Goal: Task Accomplishment & Management: Complete application form

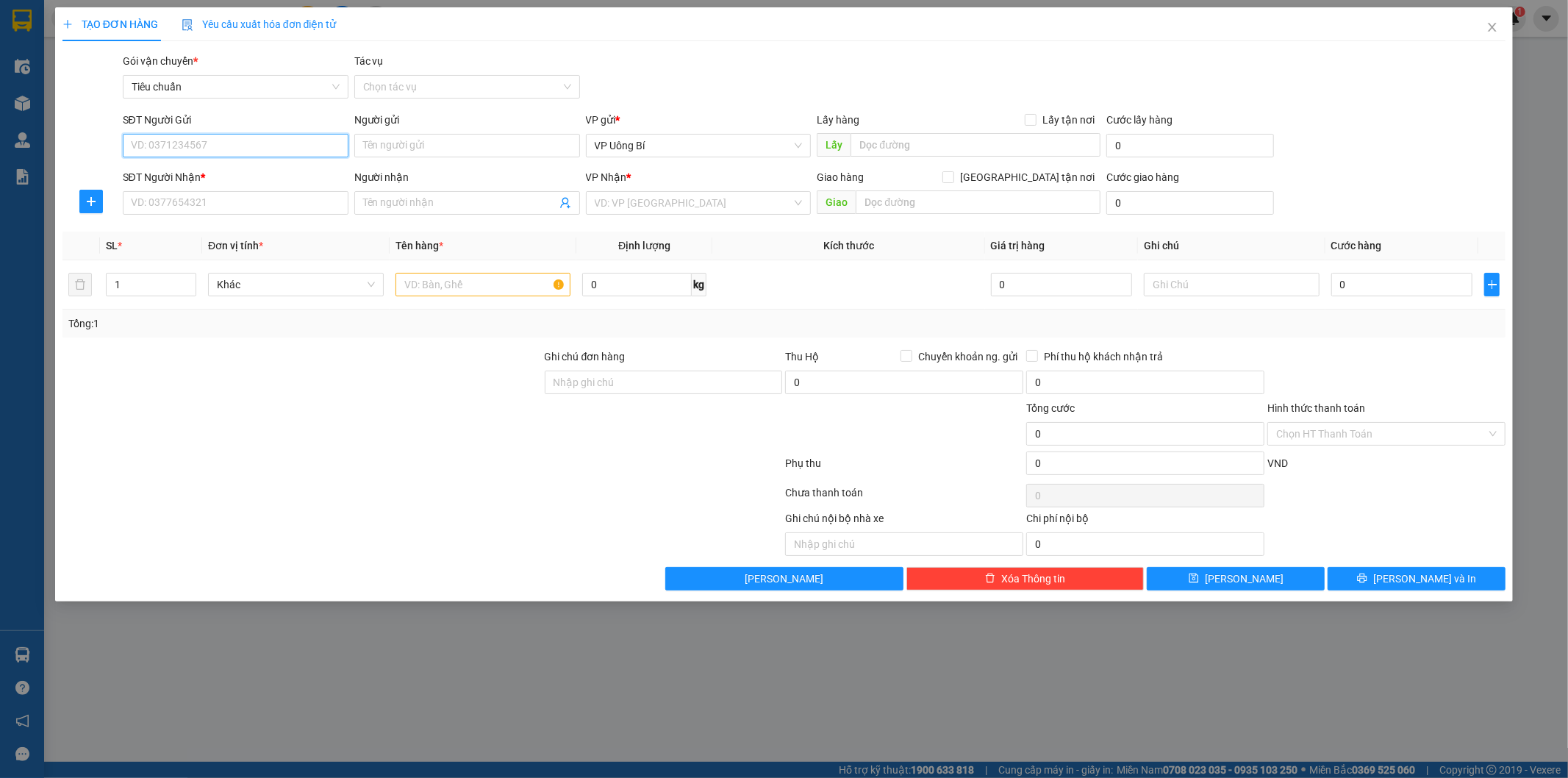
click at [285, 140] on input "SĐT Người Gửi" at bounding box center [235, 145] width 226 height 23
click at [247, 172] on div "0385980174 - NHA KHOA HỮU NHIỆM" at bounding box center [235, 175] width 208 height 16
type input "0385980174"
type input "NHA KHOA HỮU NHIỆM"
type input "0385980174"
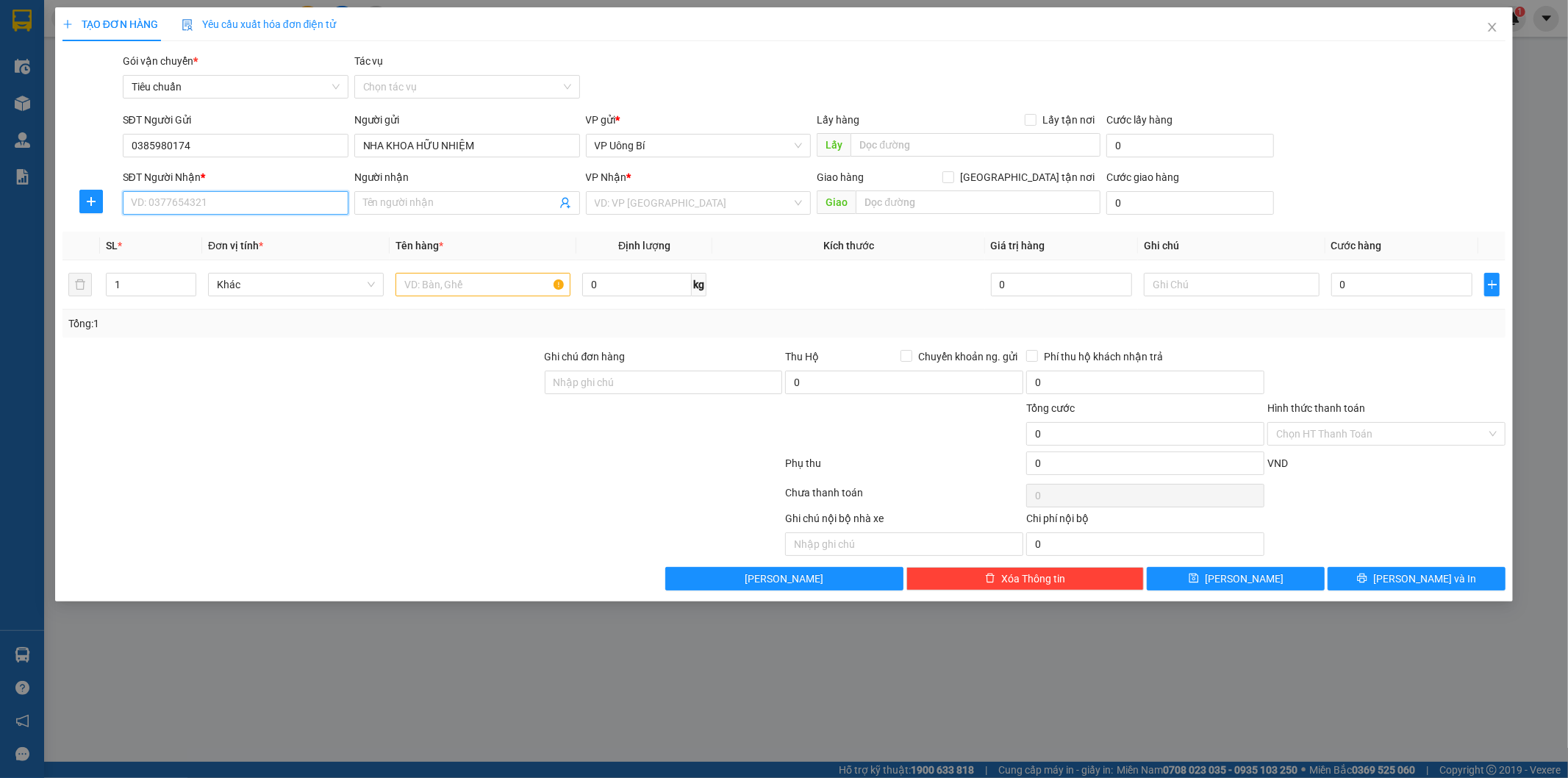
click at [282, 199] on input "SĐT Người Nhận *" at bounding box center [235, 202] width 226 height 23
click at [276, 236] on div "02437761268 - [PERSON_NAME]/0968166300" at bounding box center [239, 232] width 214 height 16
type input "02437761268"
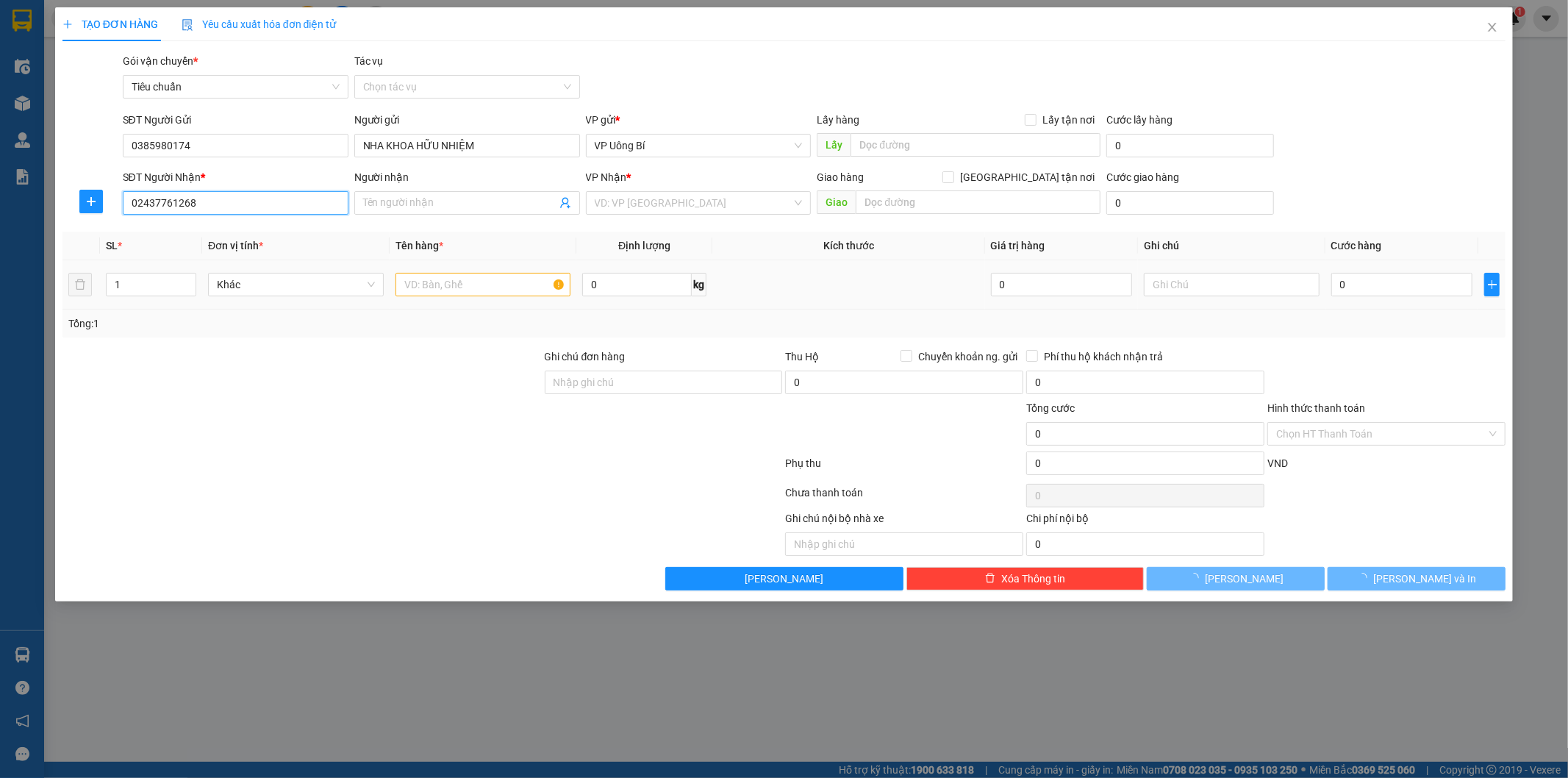
type input "[PERSON_NAME]/0968166300"
click at [491, 288] on input "text" at bounding box center [483, 284] width 175 height 23
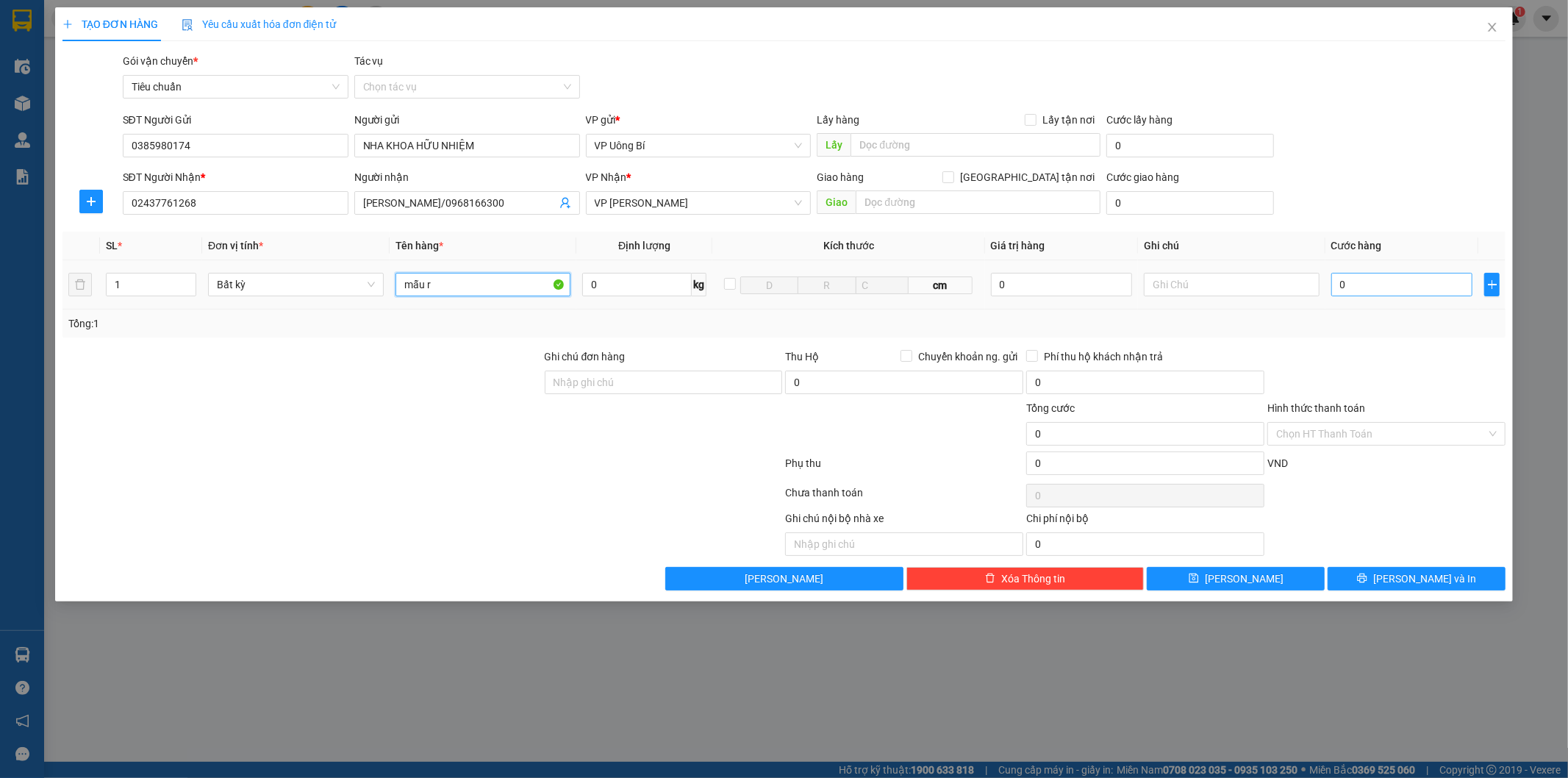
type input "mẫu r"
click at [1415, 285] on input "0" at bounding box center [1402, 284] width 141 height 23
type input "3"
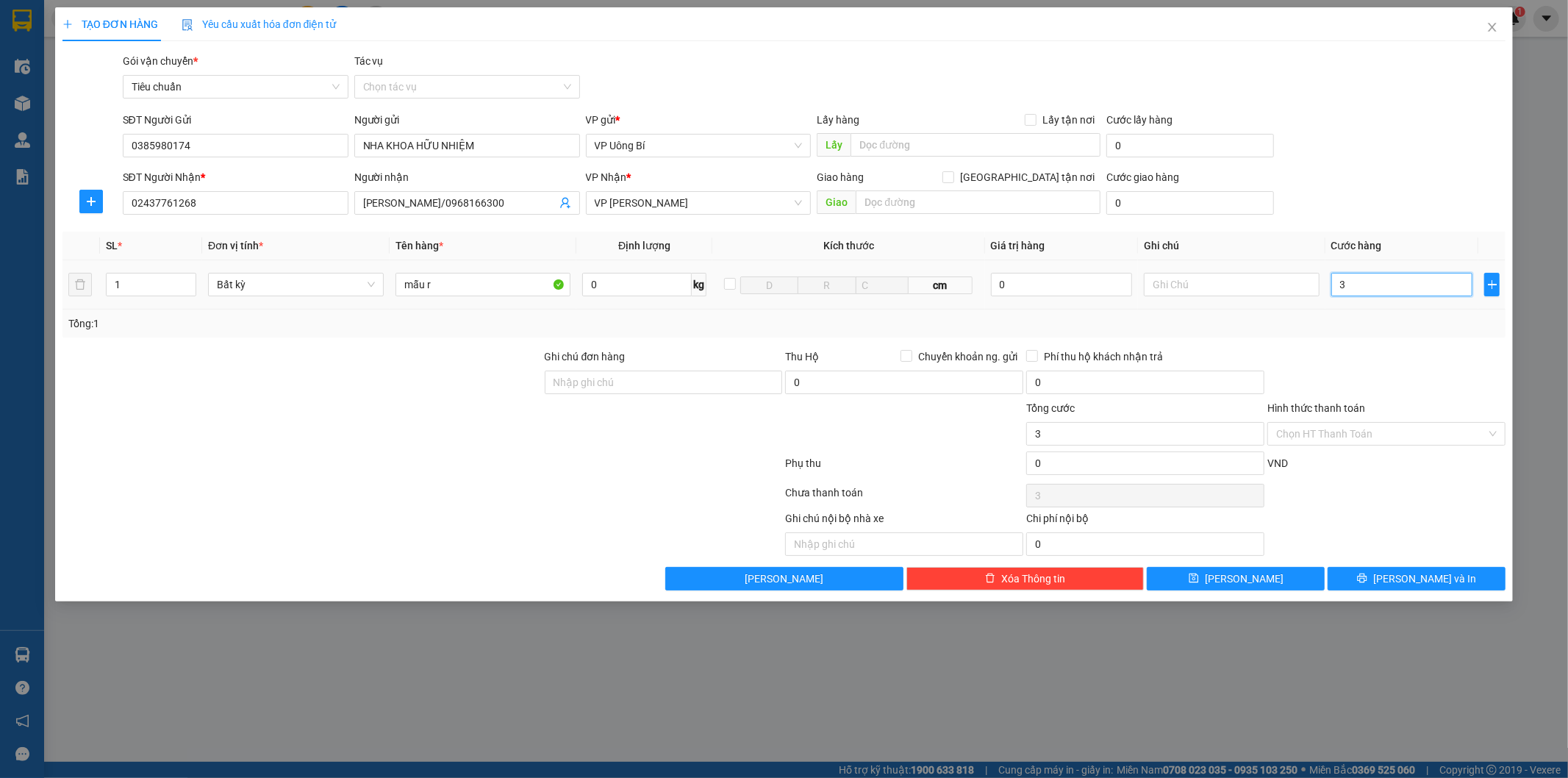
type input "30"
type input "30.000"
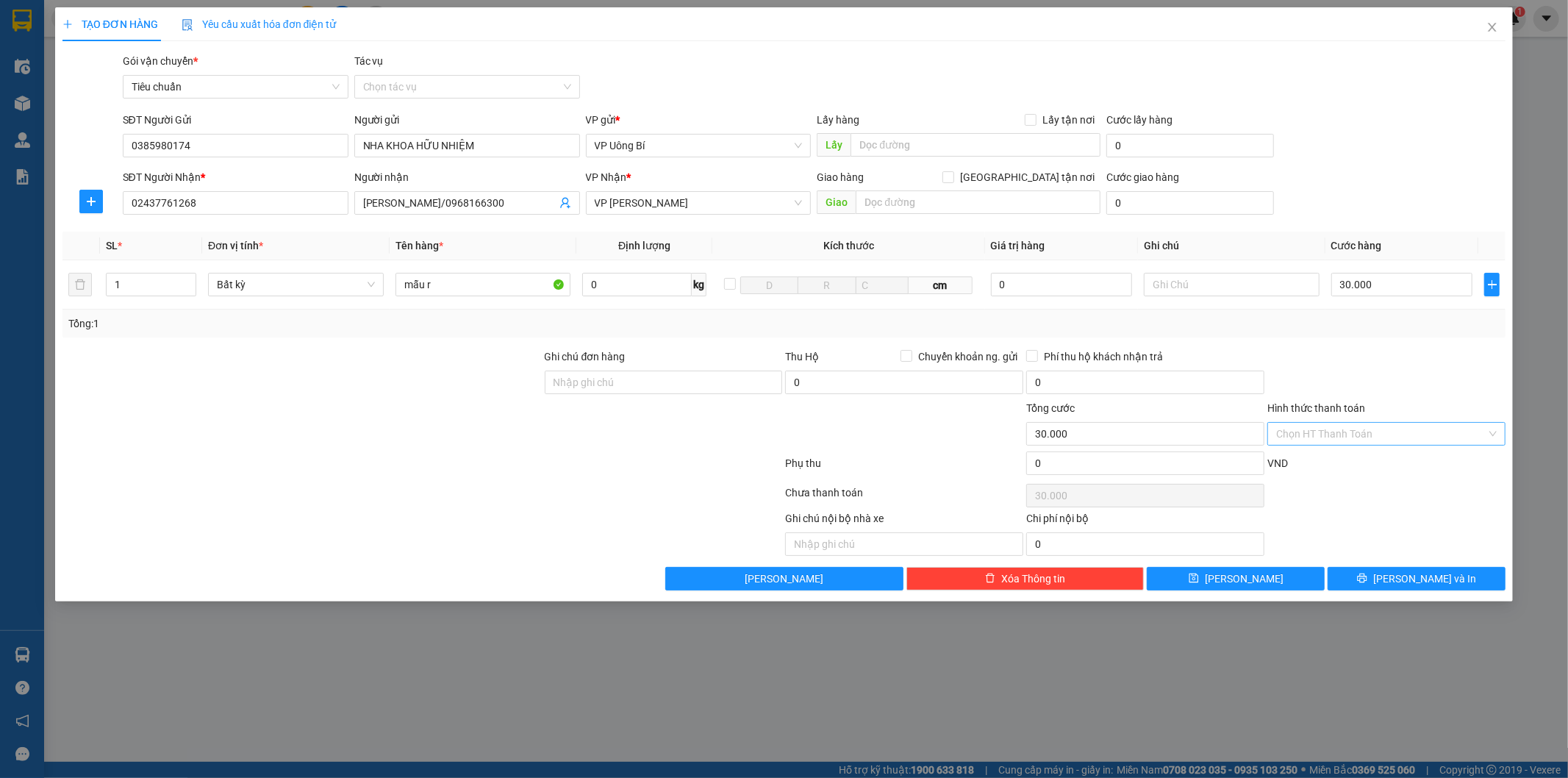
click at [1350, 432] on input "Hình thức thanh toán" at bounding box center [1381, 434] width 211 height 22
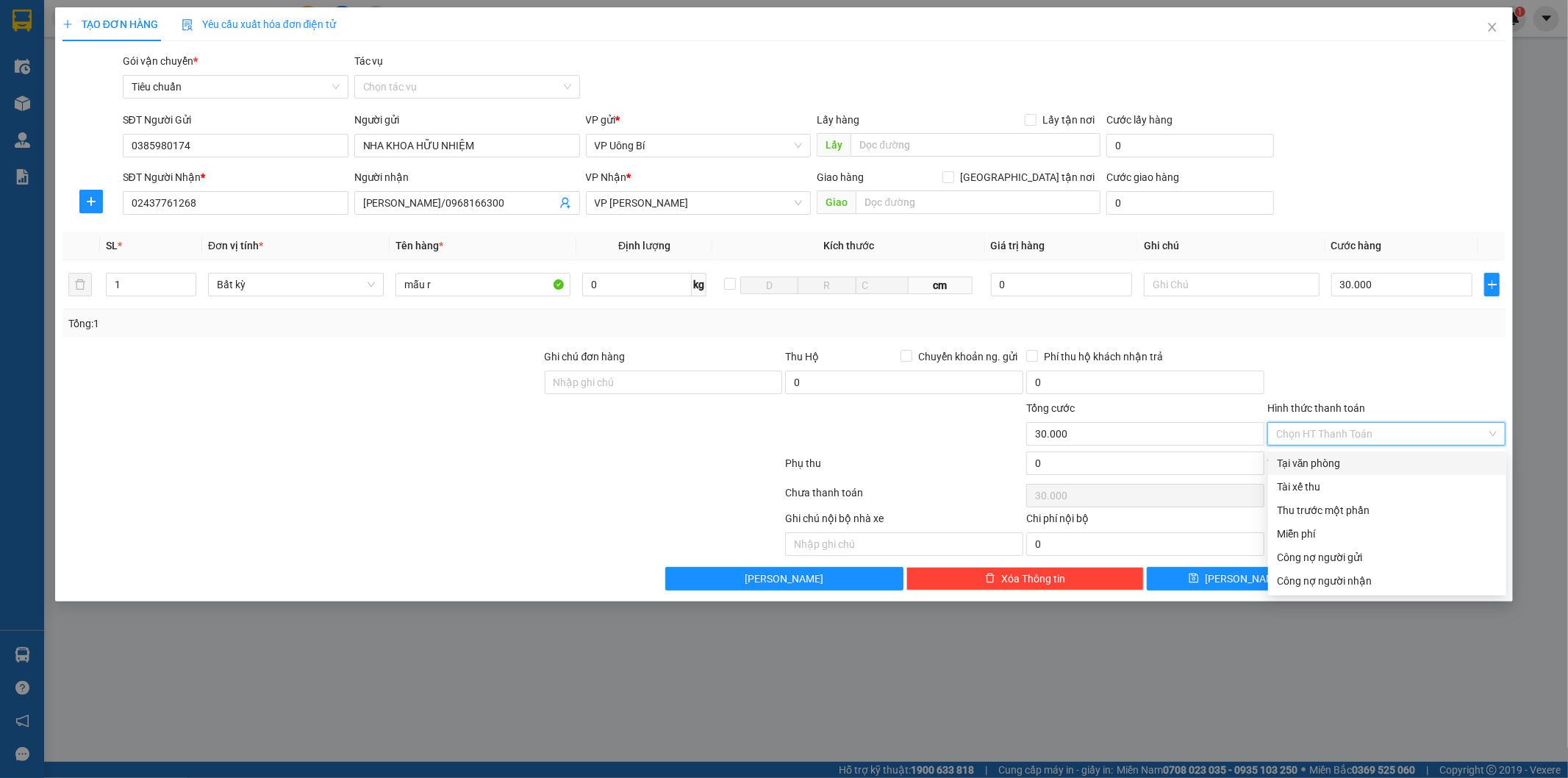
click at [1348, 460] on div "Tại văn phòng" at bounding box center [1387, 463] width 221 height 16
type input "0"
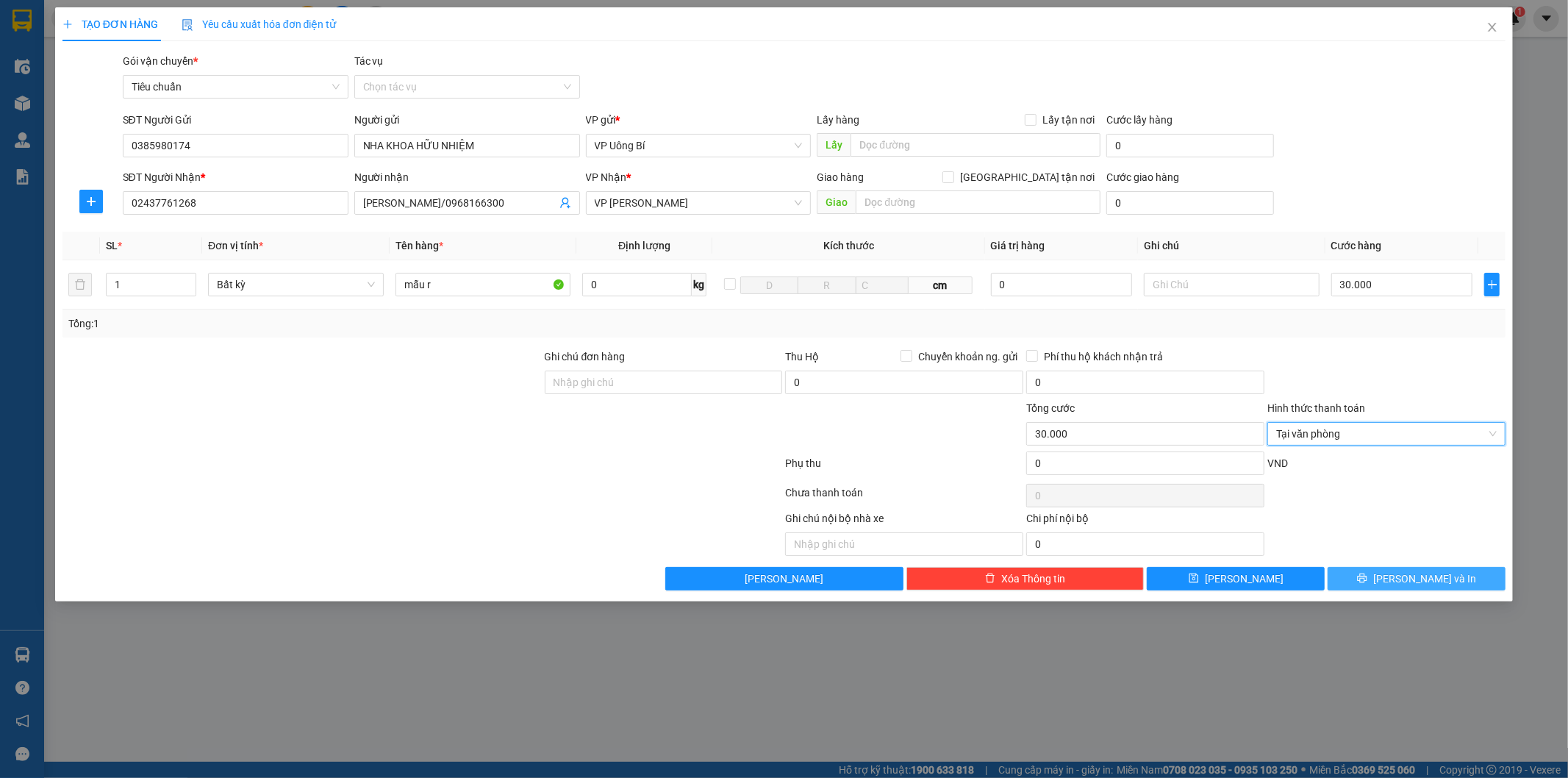
click at [1368, 581] on icon "printer" at bounding box center [1363, 578] width 10 height 10
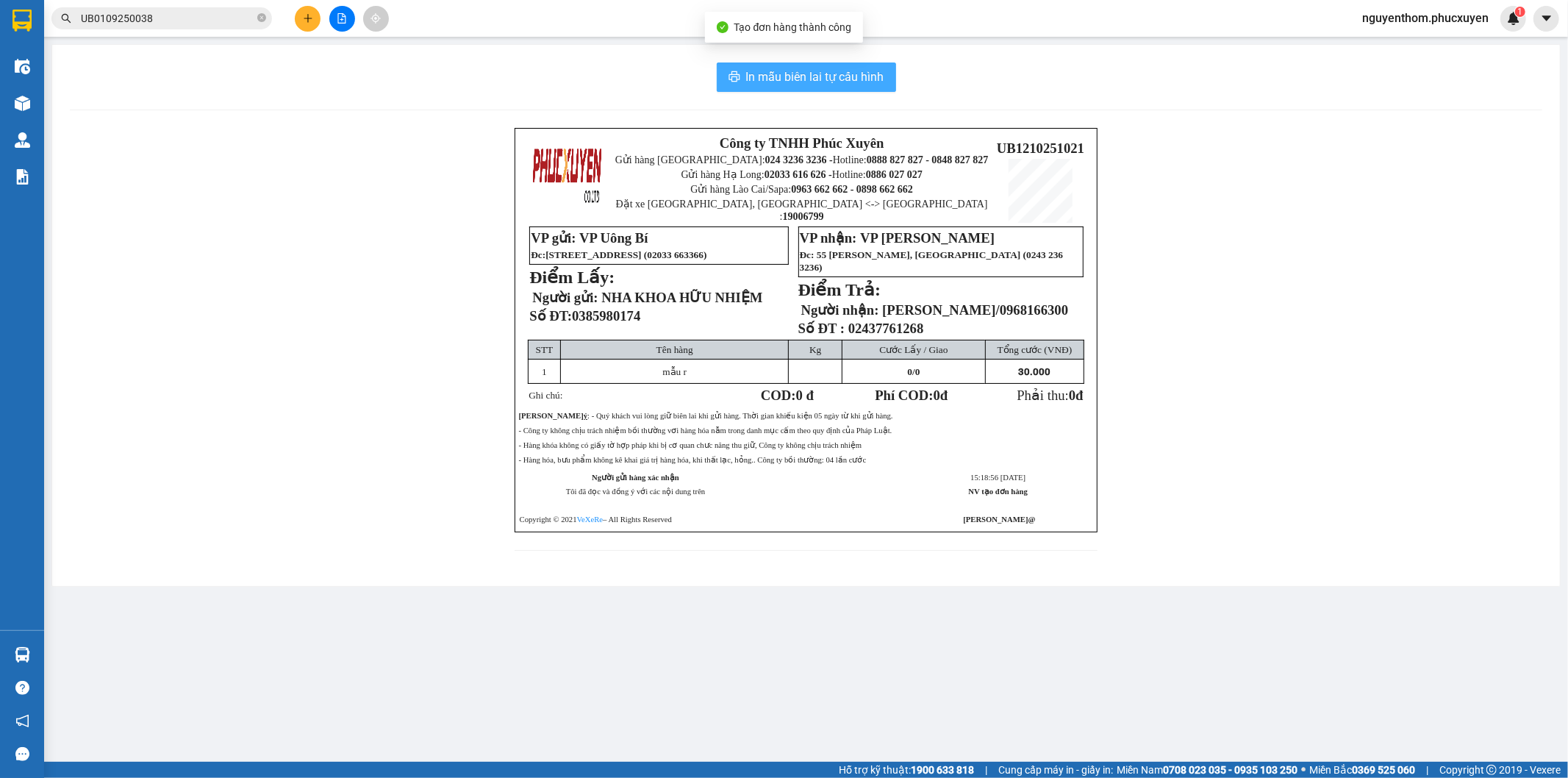
click at [811, 76] on span "In mẫu biên lai tự cấu hình" at bounding box center [815, 76] width 138 height 18
